Goal: Task Accomplishment & Management: Manage account settings

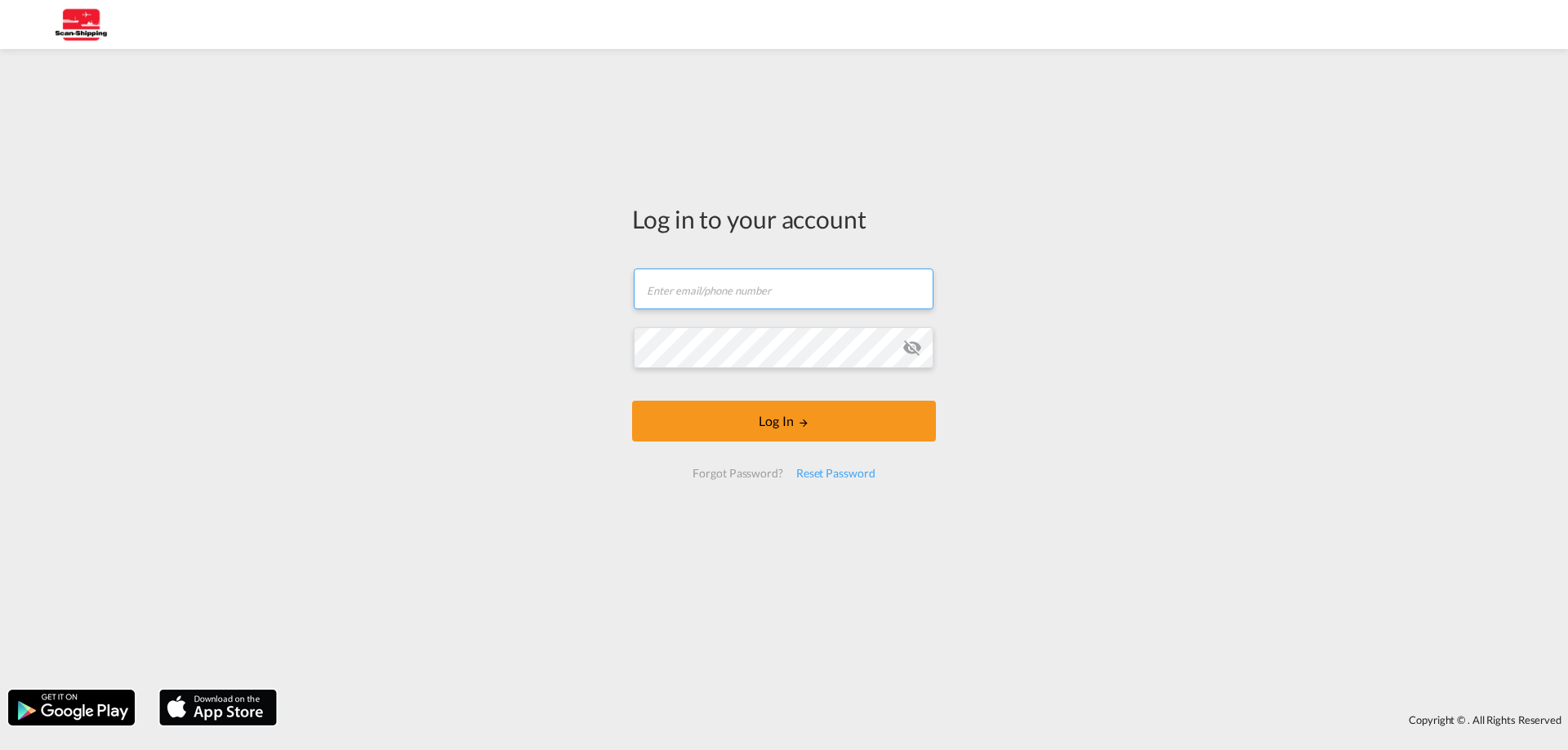
type input "[EMAIL_ADDRESS][DOMAIN_NAME]"
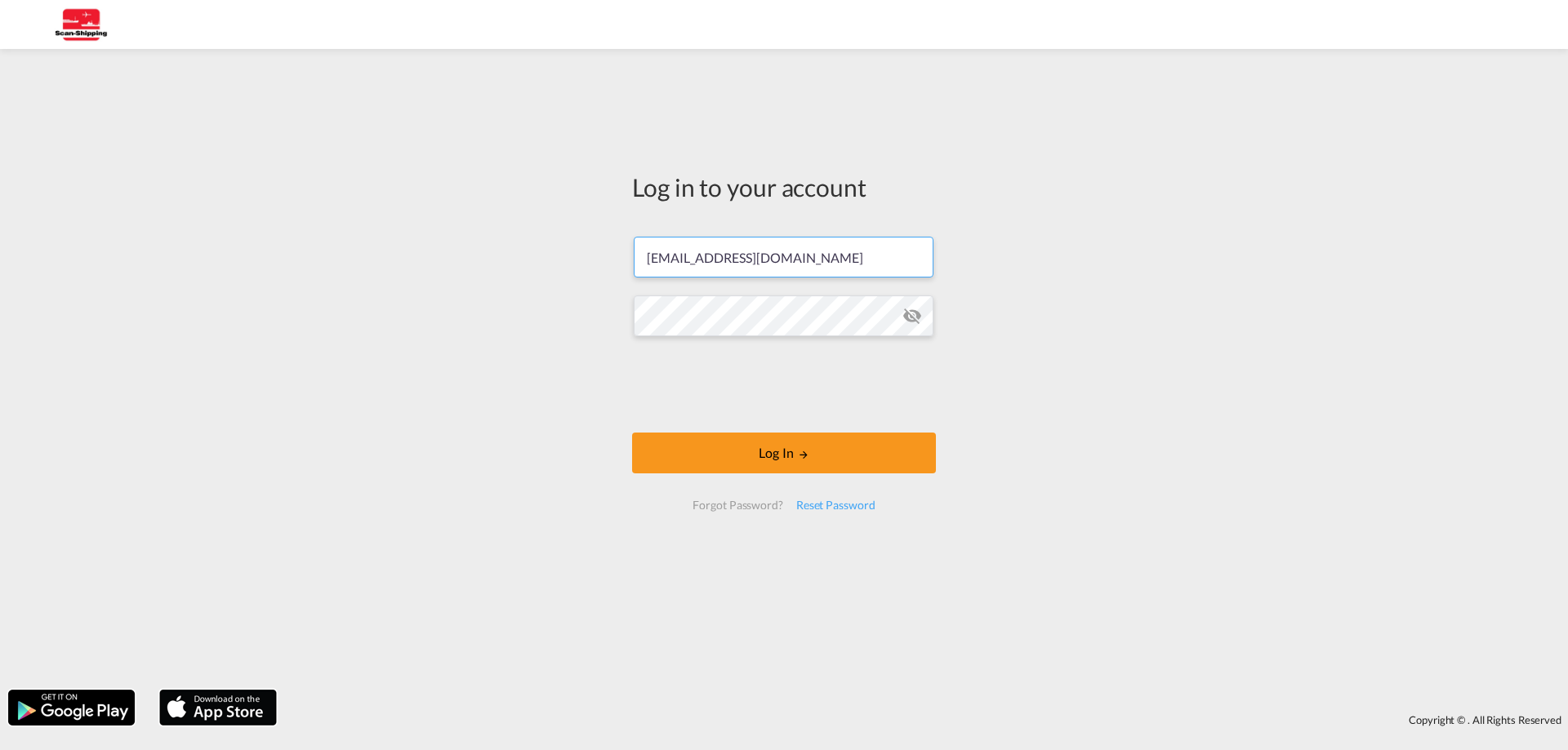
click at [919, 346] on form "[EMAIL_ADDRESS][DOMAIN_NAME] Log In Forgot Password? Reset Password" at bounding box center [784, 373] width 304 height 306
click at [915, 318] on md-icon "icon-eye-off" at bounding box center [912, 315] width 19 height 19
